Goal: Task Accomplishment & Management: Use online tool/utility

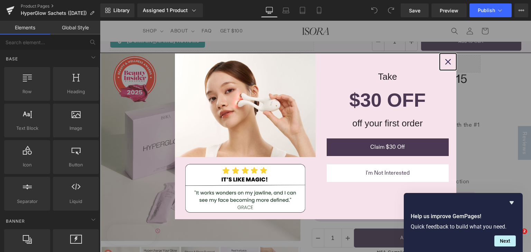
click at [445, 59] on icon "close icon" at bounding box center [448, 62] width 6 height 6
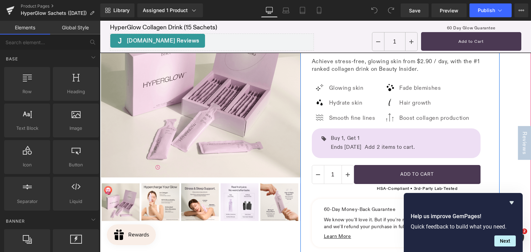
scroll to position [69, 0]
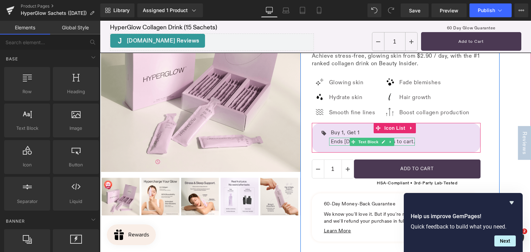
click at [351, 142] on icon at bounding box center [353, 142] width 4 height 4
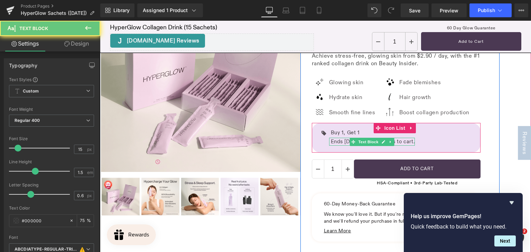
click at [341, 141] on p "Ends 28 Sep. Add 2 items to cart." at bounding box center [373, 142] width 84 height 8
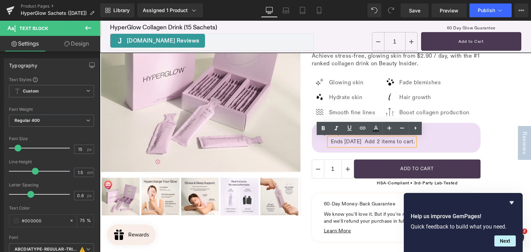
click at [357, 141] on p "Ends 28 Sep. Add 2 items to cart." at bounding box center [373, 142] width 84 height 8
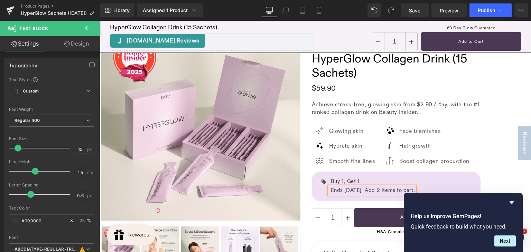
scroll to position [0, 0]
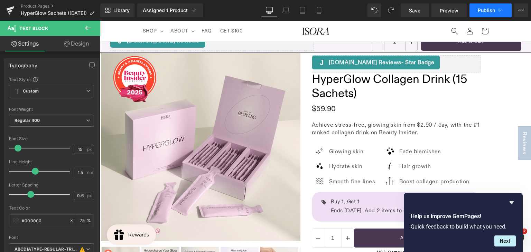
click at [484, 13] on button "Publish" at bounding box center [490, 10] width 42 height 14
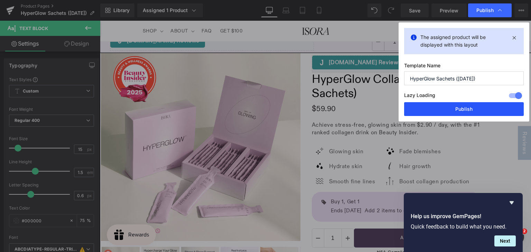
click at [451, 113] on button "Publish" at bounding box center [464, 109] width 120 height 14
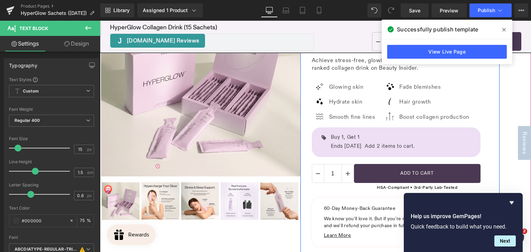
scroll to position [69, 0]
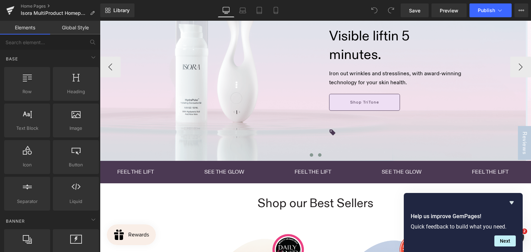
click at [318, 154] on span at bounding box center [319, 154] width 3 height 3
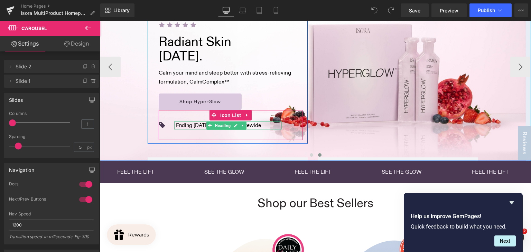
click at [185, 126] on h1 "Ending 14 Sep: Buy 1, Get 1 Sitewide" at bounding box center [218, 126] width 85 height 8
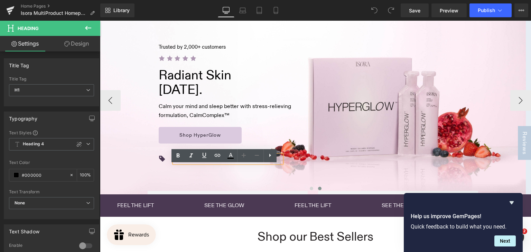
scroll to position [69, 0]
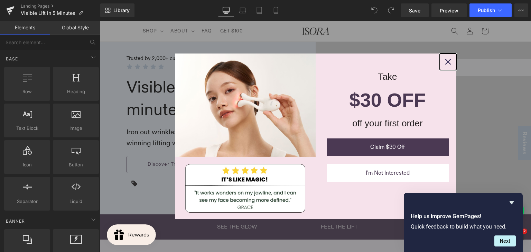
click at [446, 62] on icon "close icon" at bounding box center [448, 62] width 6 height 6
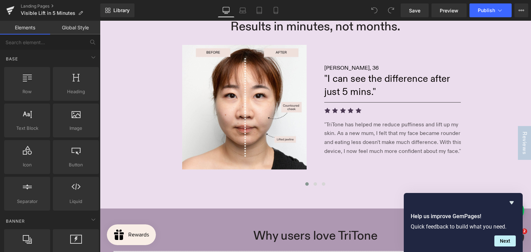
scroll to position [553, 0]
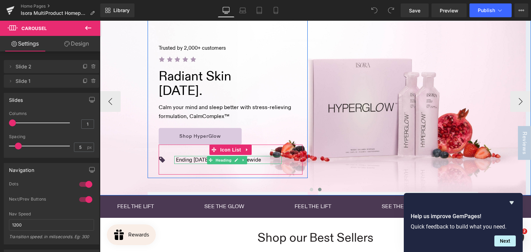
click at [201, 160] on h1 "Ending 28 Sep: Buy 1, Get 1 Sitewide" at bounding box center [218, 160] width 85 height 8
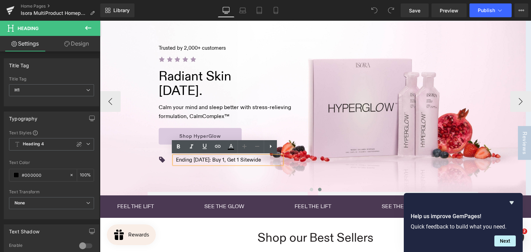
click at [206, 159] on h1 "Ending 28 Sep: Buy 1, Get 1 Sitewide" at bounding box center [218, 160] width 85 height 8
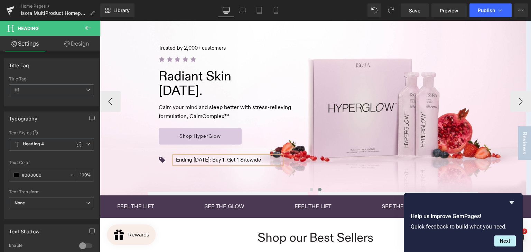
click at [260, 160] on div "Ending 05 Oct: Buy 1, Get 1 Sitewide" at bounding box center [227, 160] width 107 height 8
click at [482, 8] on span "Publish" at bounding box center [485, 11] width 17 height 6
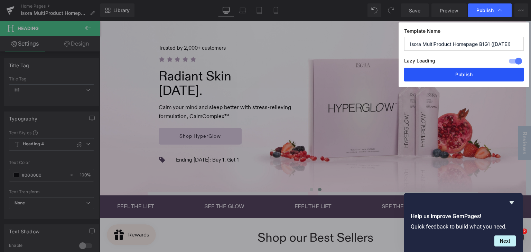
click at [450, 73] on button "Publish" at bounding box center [464, 75] width 120 height 14
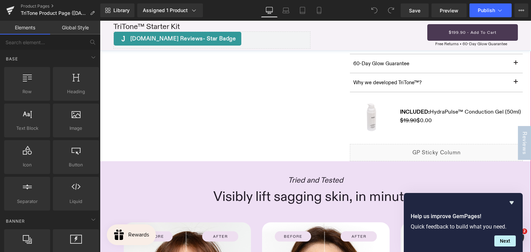
scroll to position [587, 0]
